Goal: Book appointment/travel/reservation

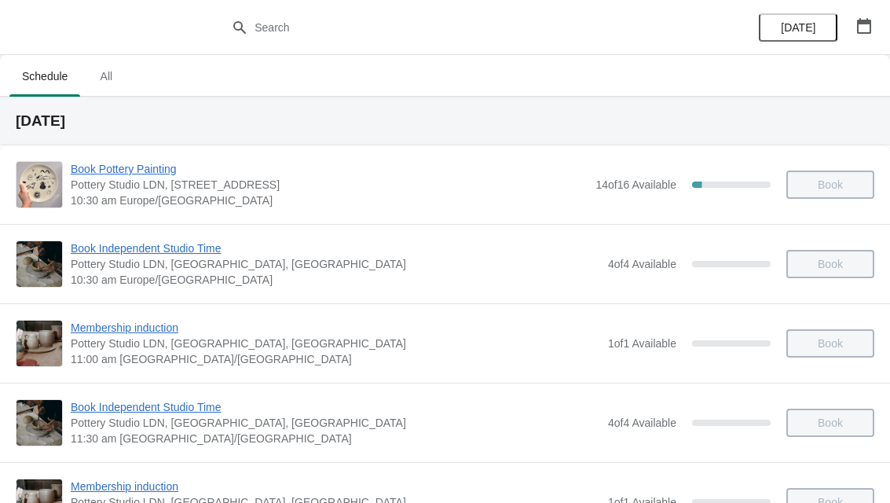
click at [868, 29] on icon "button" at bounding box center [865, 26] width 16 height 16
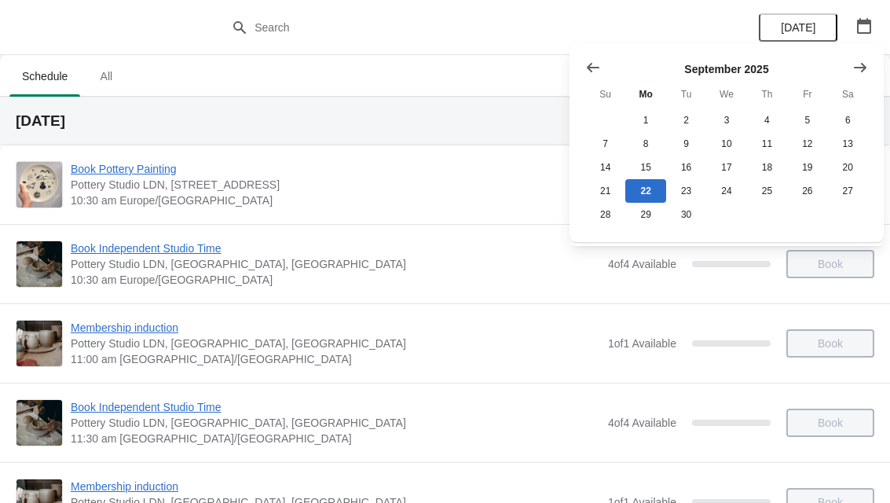
click at [865, 65] on icon "Show next month, October 2025" at bounding box center [861, 68] width 16 height 16
click at [855, 138] on button "11" at bounding box center [848, 144] width 40 height 24
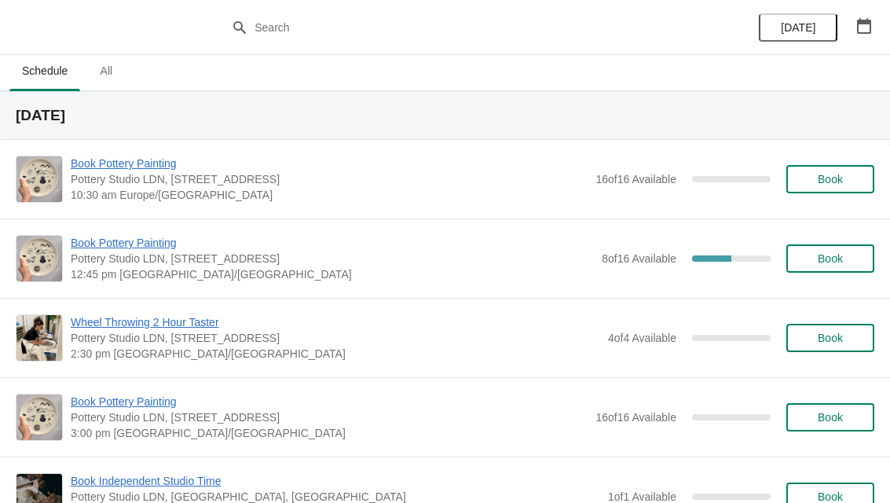
scroll to position [5, 0]
click at [831, 252] on button "Book" at bounding box center [831, 259] width 88 height 28
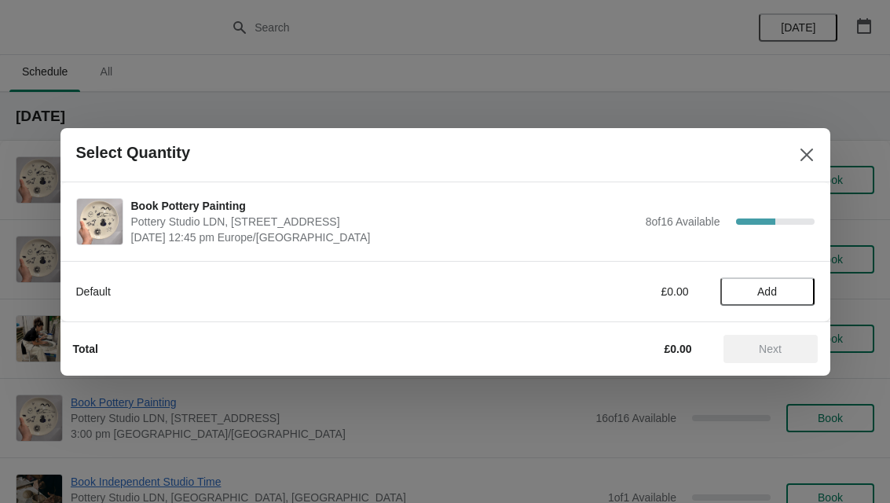
click at [780, 285] on span "Add" at bounding box center [768, 291] width 66 height 13
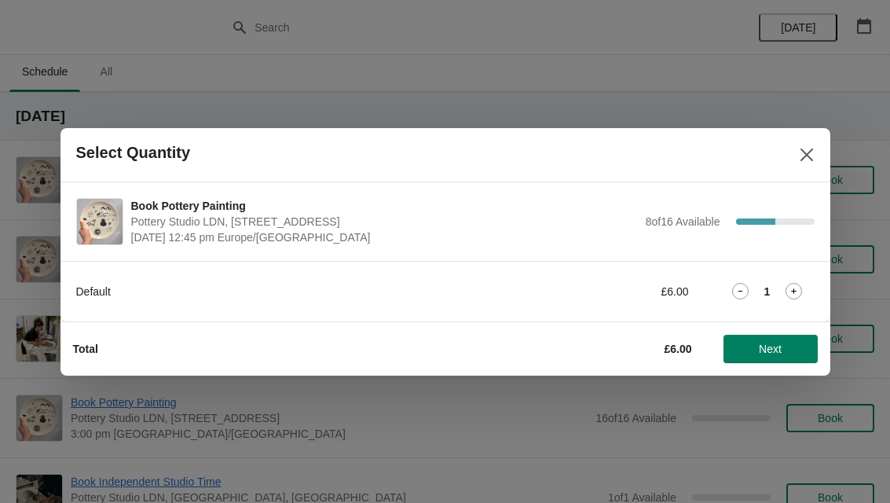
click at [780, 343] on span "Next" at bounding box center [770, 349] width 23 height 13
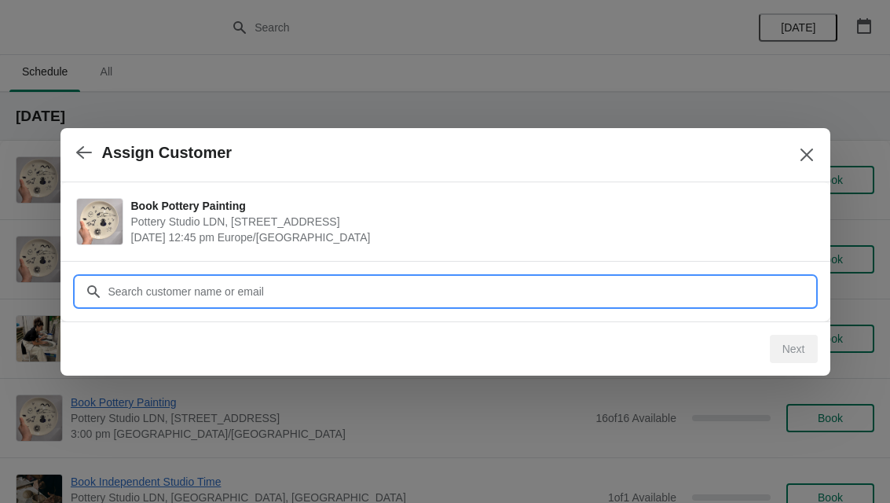
click at [457, 296] on input "Customer" at bounding box center [461, 291] width 707 height 28
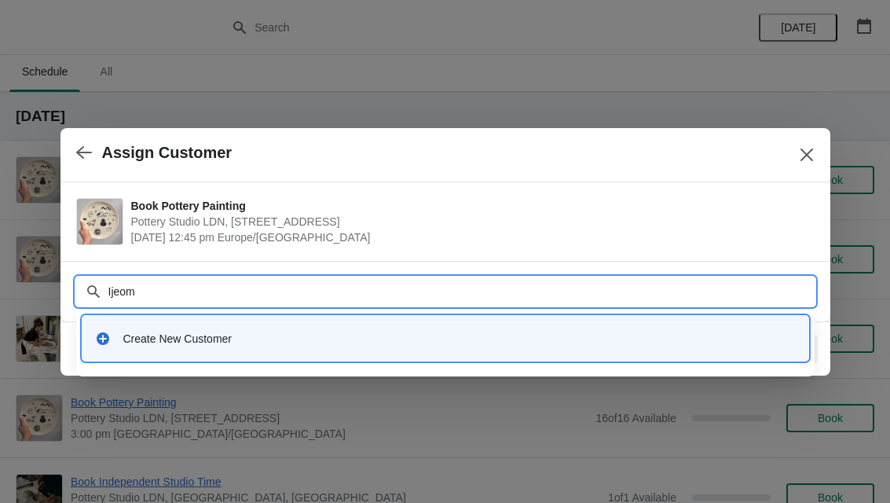
type input "[PERSON_NAME]"
click at [433, 342] on div "Create New Customer" at bounding box center [459, 339] width 673 height 16
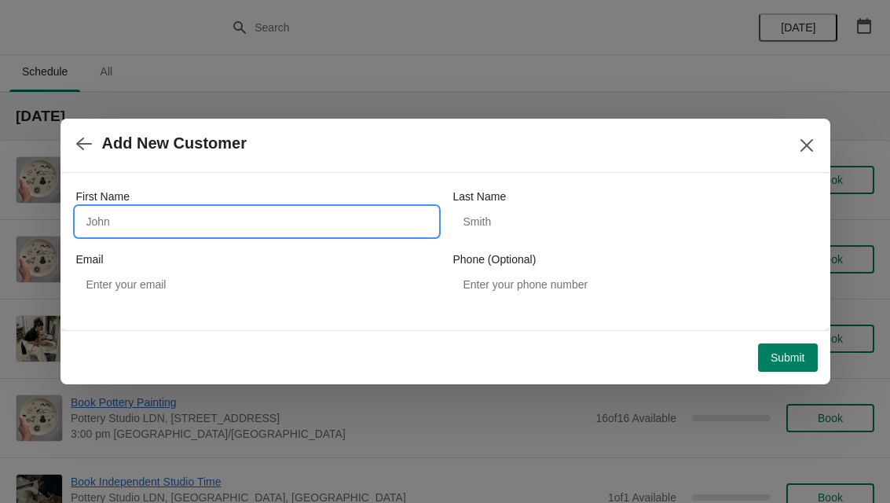
click at [363, 224] on input "First Name" at bounding box center [257, 221] width 362 height 28
type input "[PERSON_NAME]"
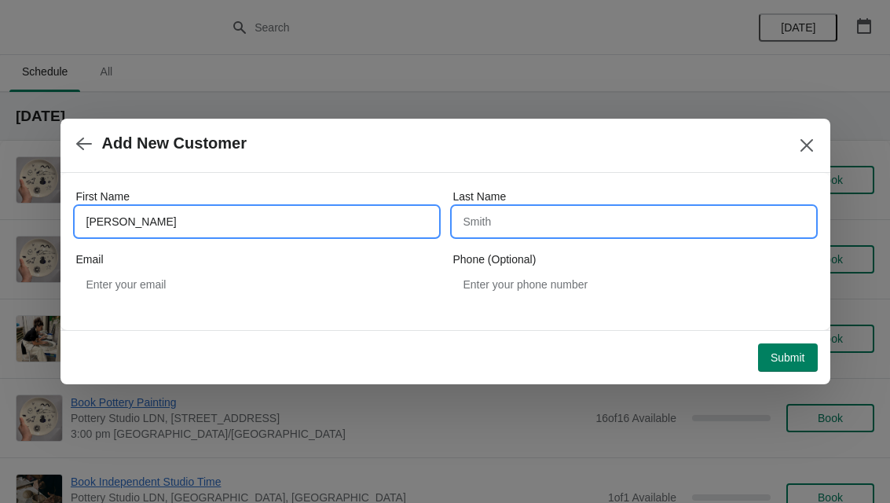
click at [567, 213] on input "Last Name" at bounding box center [634, 221] width 362 height 28
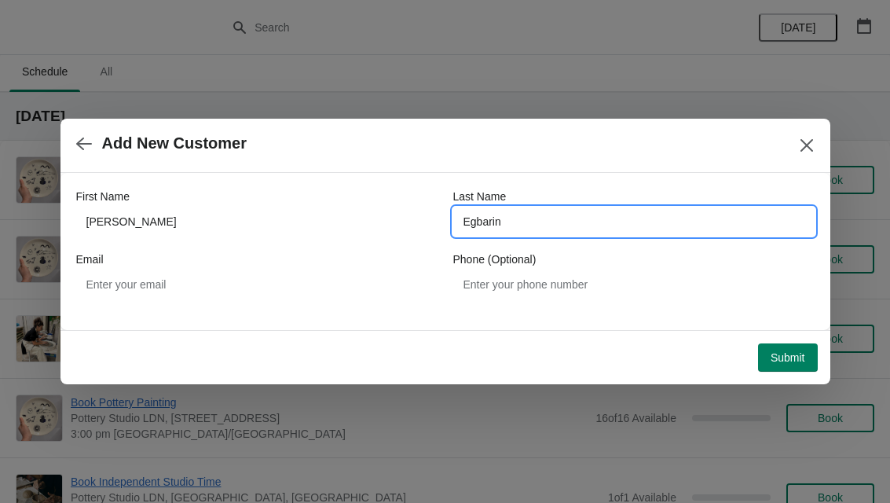
type input "Egbarin"
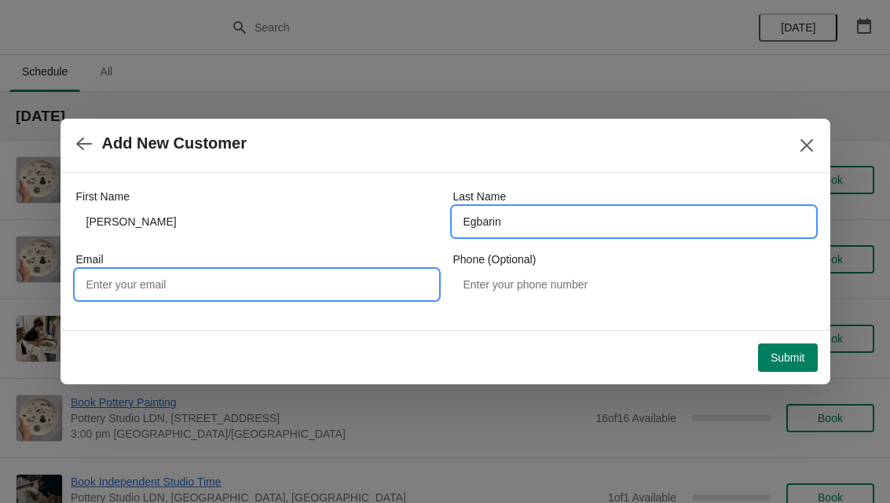
click at [317, 279] on input "Email" at bounding box center [257, 284] width 362 height 28
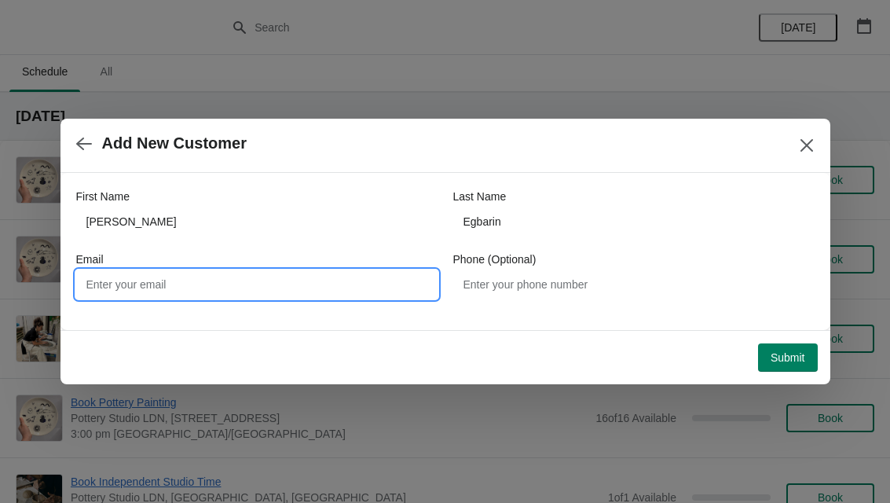
type input "I"
type input "[EMAIL_ADDRESS][DOMAIN_NAME]"
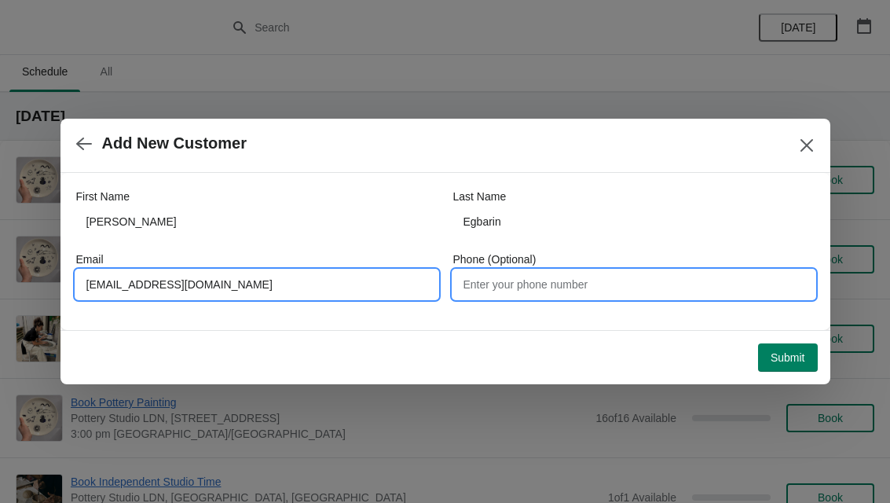
click at [568, 284] on input "Phone (Optional)" at bounding box center [634, 284] width 362 height 28
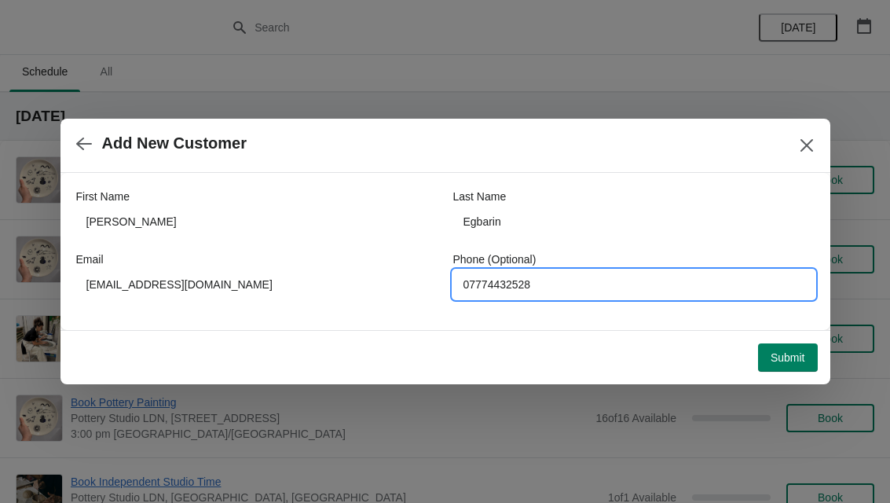
type input "07774432528"
click at [721, 325] on div "First Name [PERSON_NAME] Last Name Egbarin Email [EMAIL_ADDRESS][DOMAIN_NAME] P…" at bounding box center [446, 251] width 770 height 157
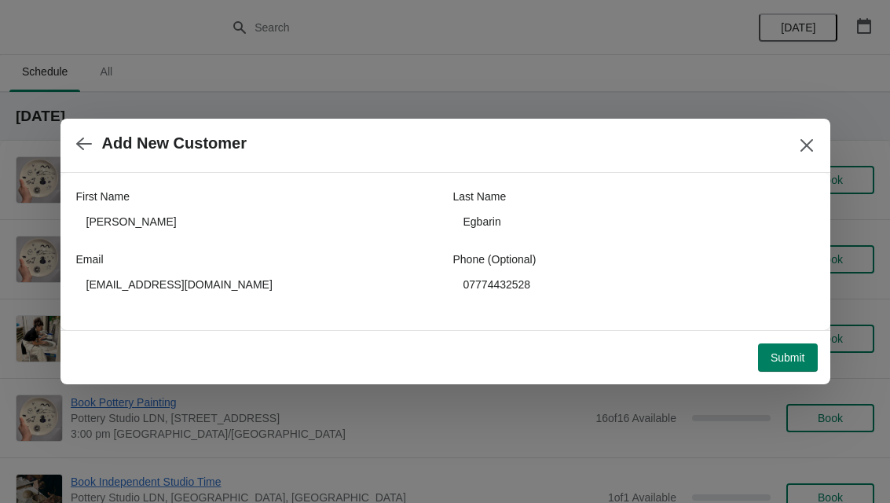
click at [791, 354] on span "Submit" at bounding box center [788, 357] width 35 height 13
